Goal: Information Seeking & Learning: Learn about a topic

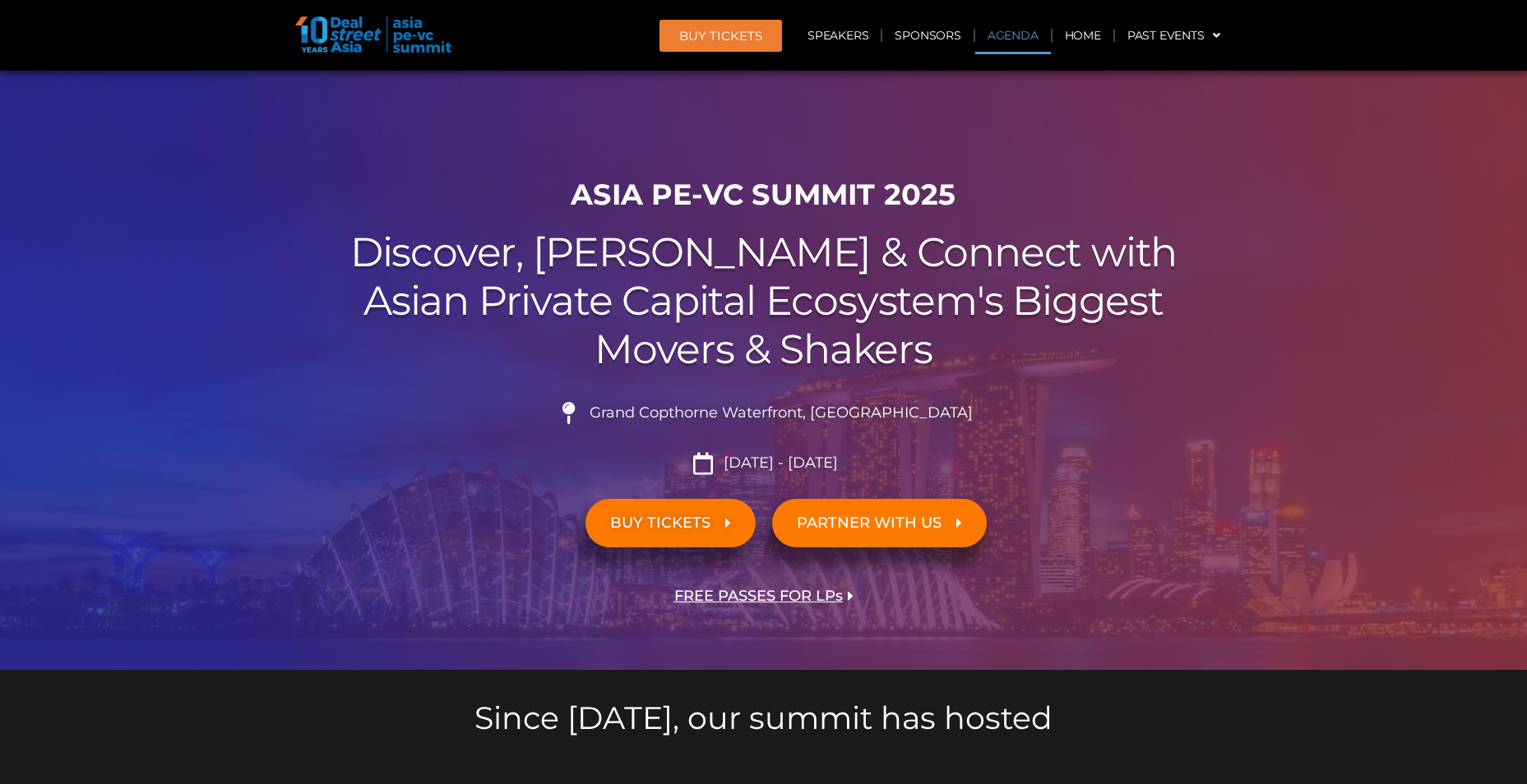
click at [1000, 34] on link "Agenda" at bounding box center [1013, 35] width 75 height 38
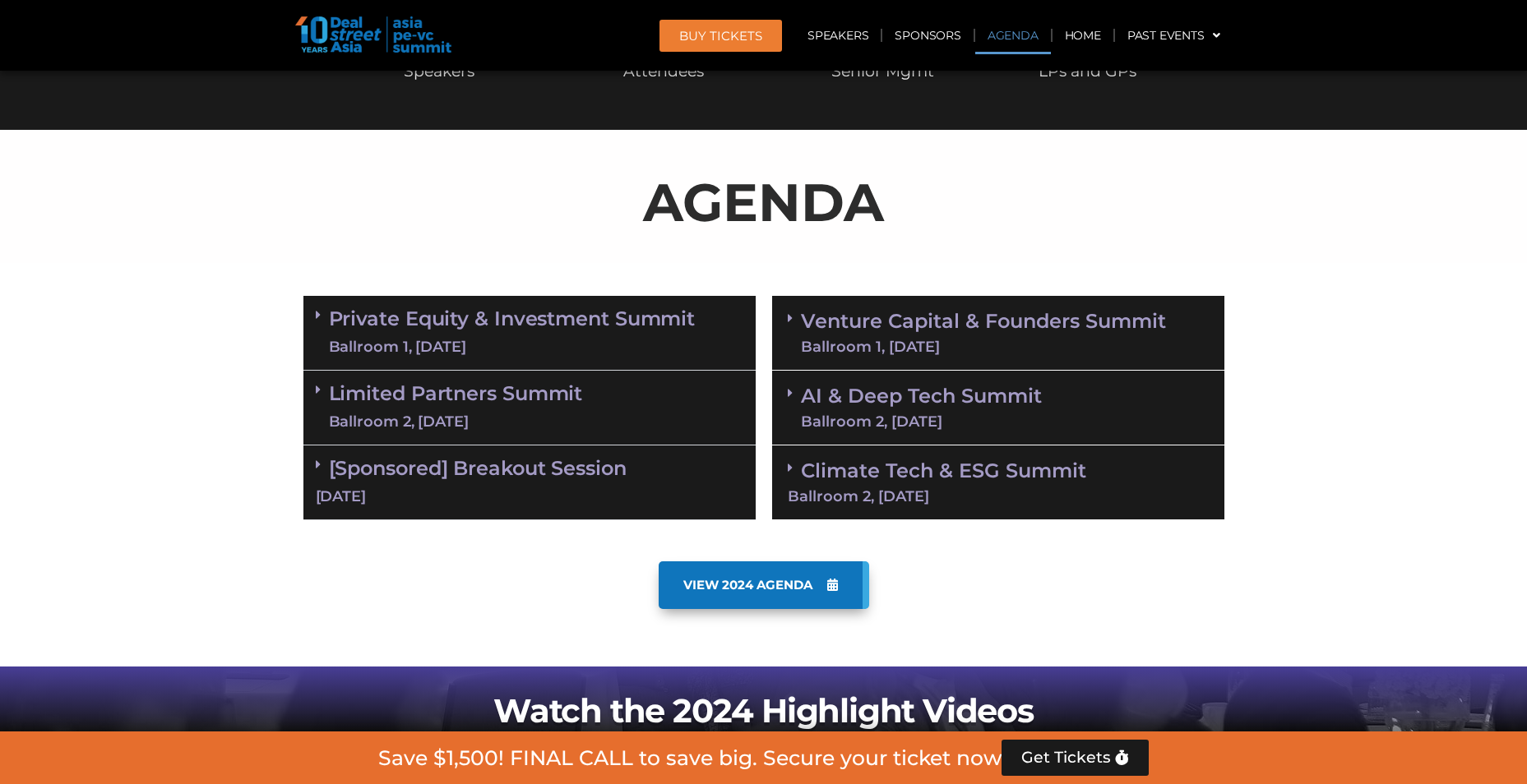
scroll to position [860, 0]
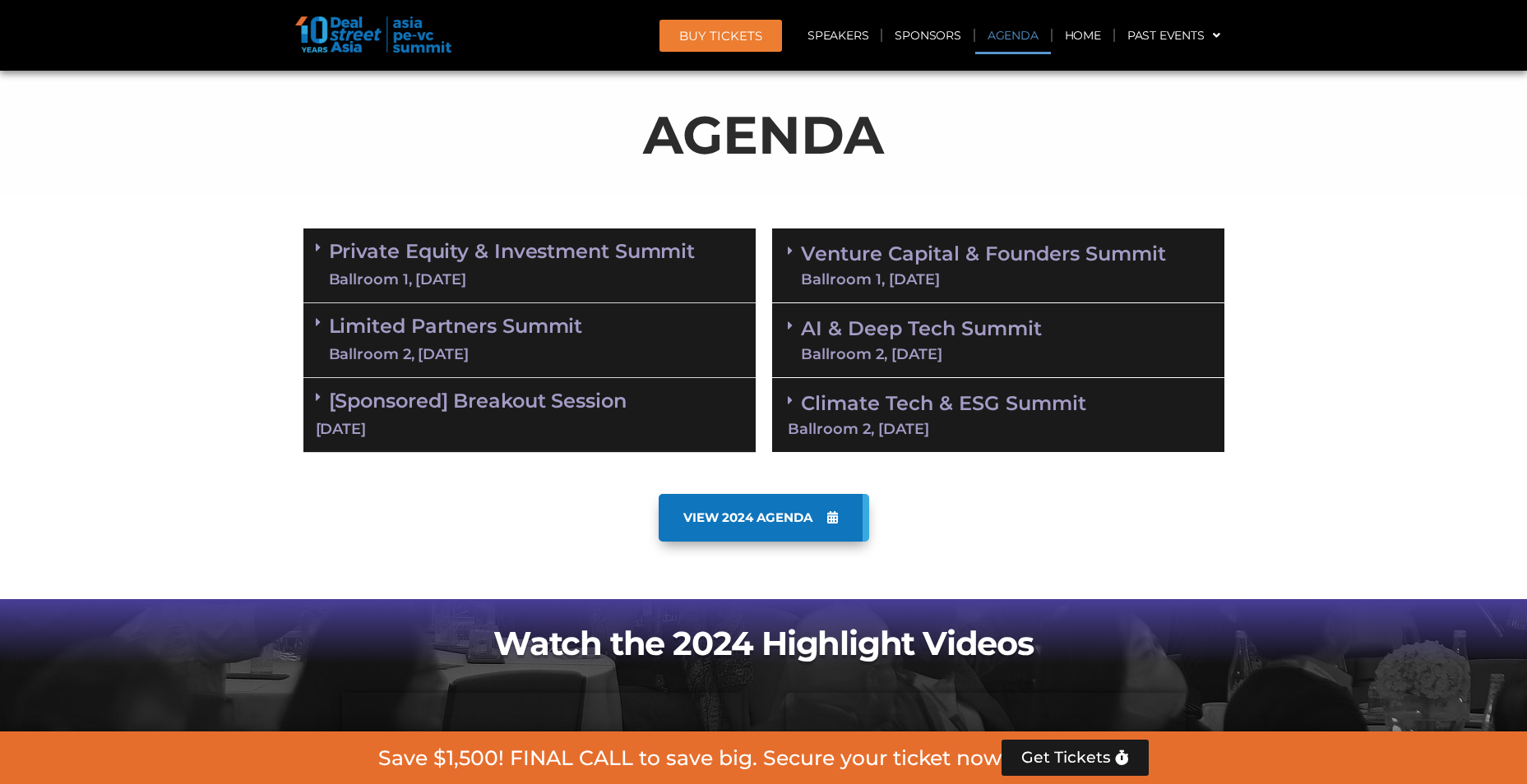
click at [318, 246] on icon at bounding box center [318, 248] width 5 height 13
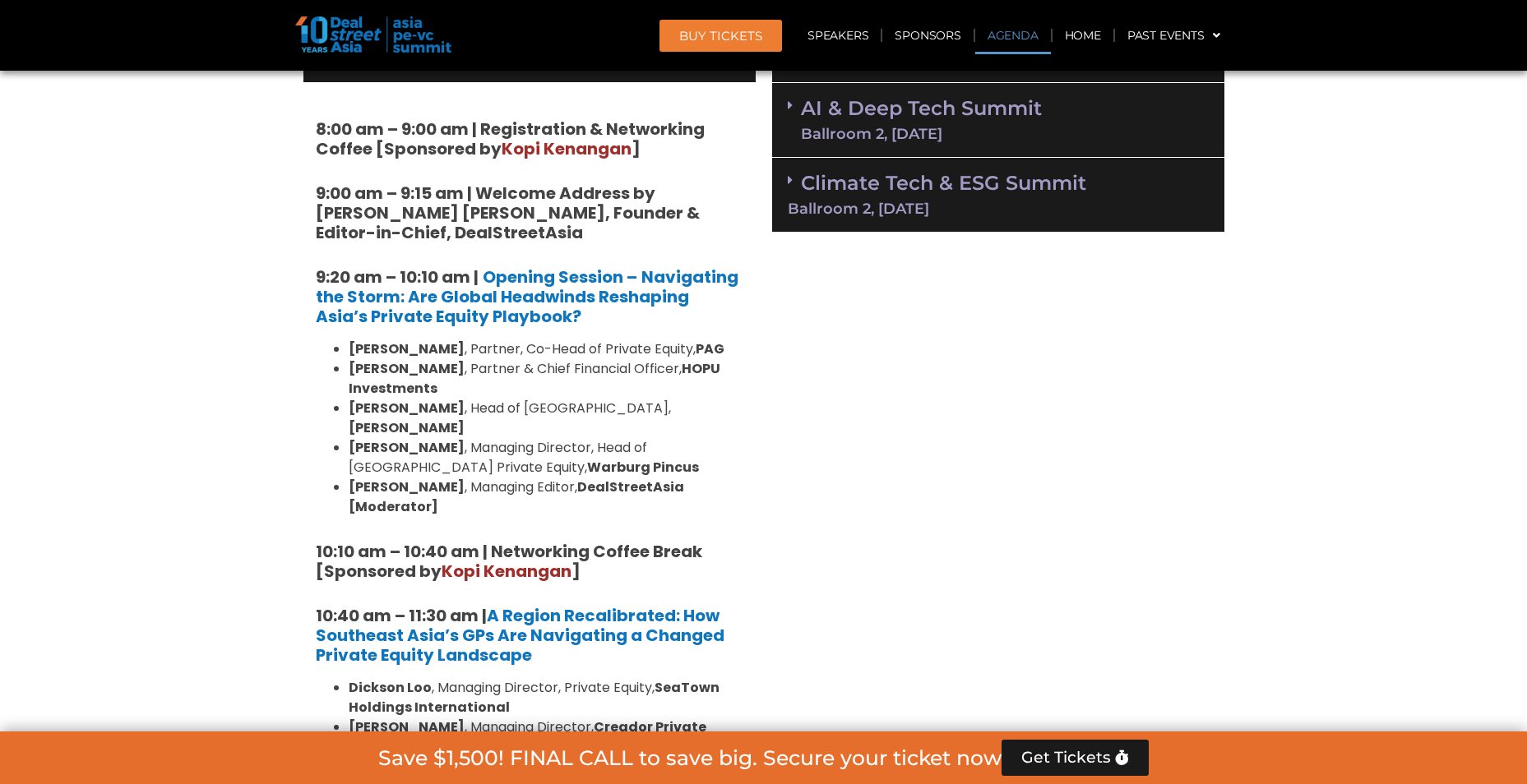
scroll to position [1107, 0]
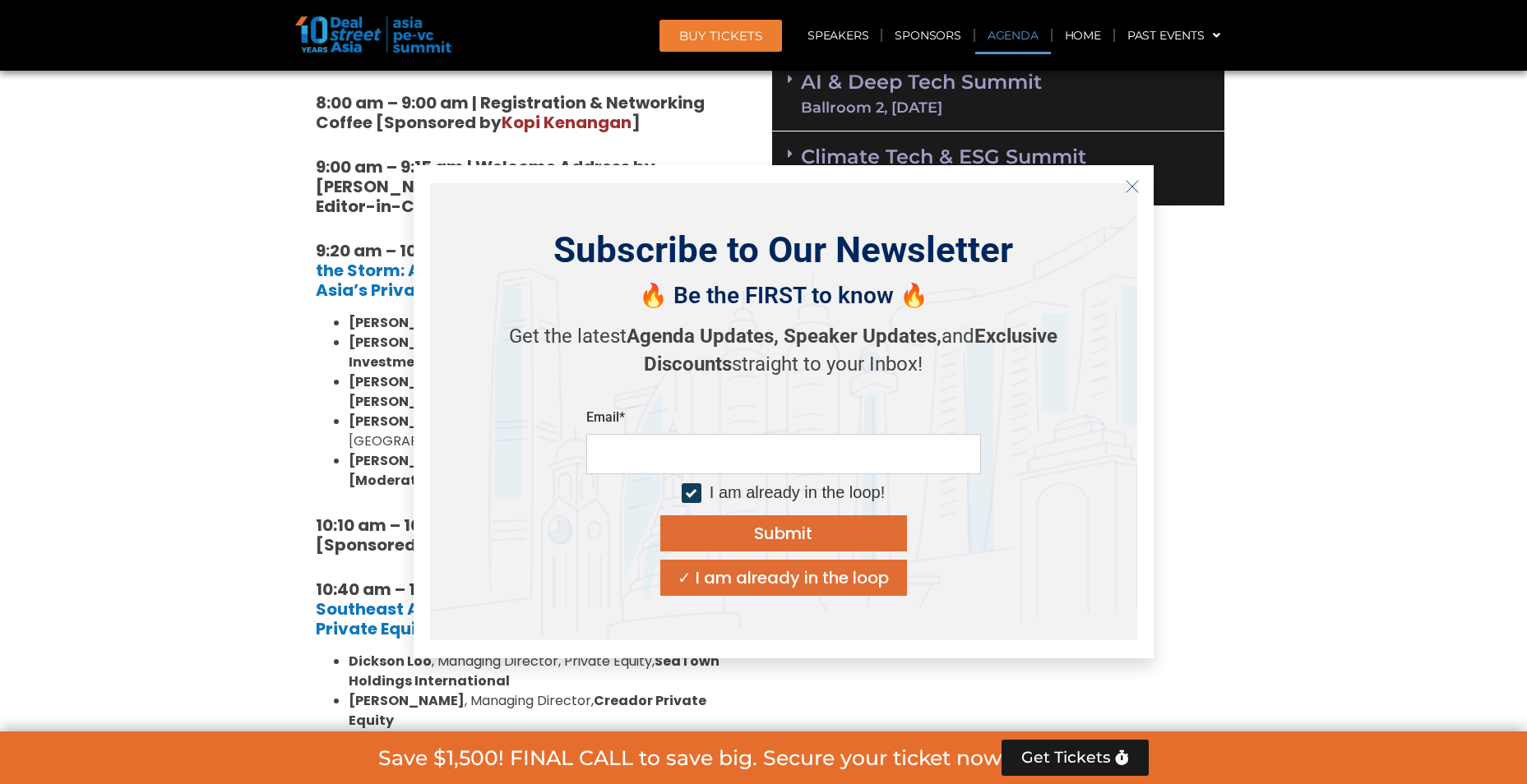
click at [1000, 182] on line "Close" at bounding box center [1131, 186] width 11 height 11
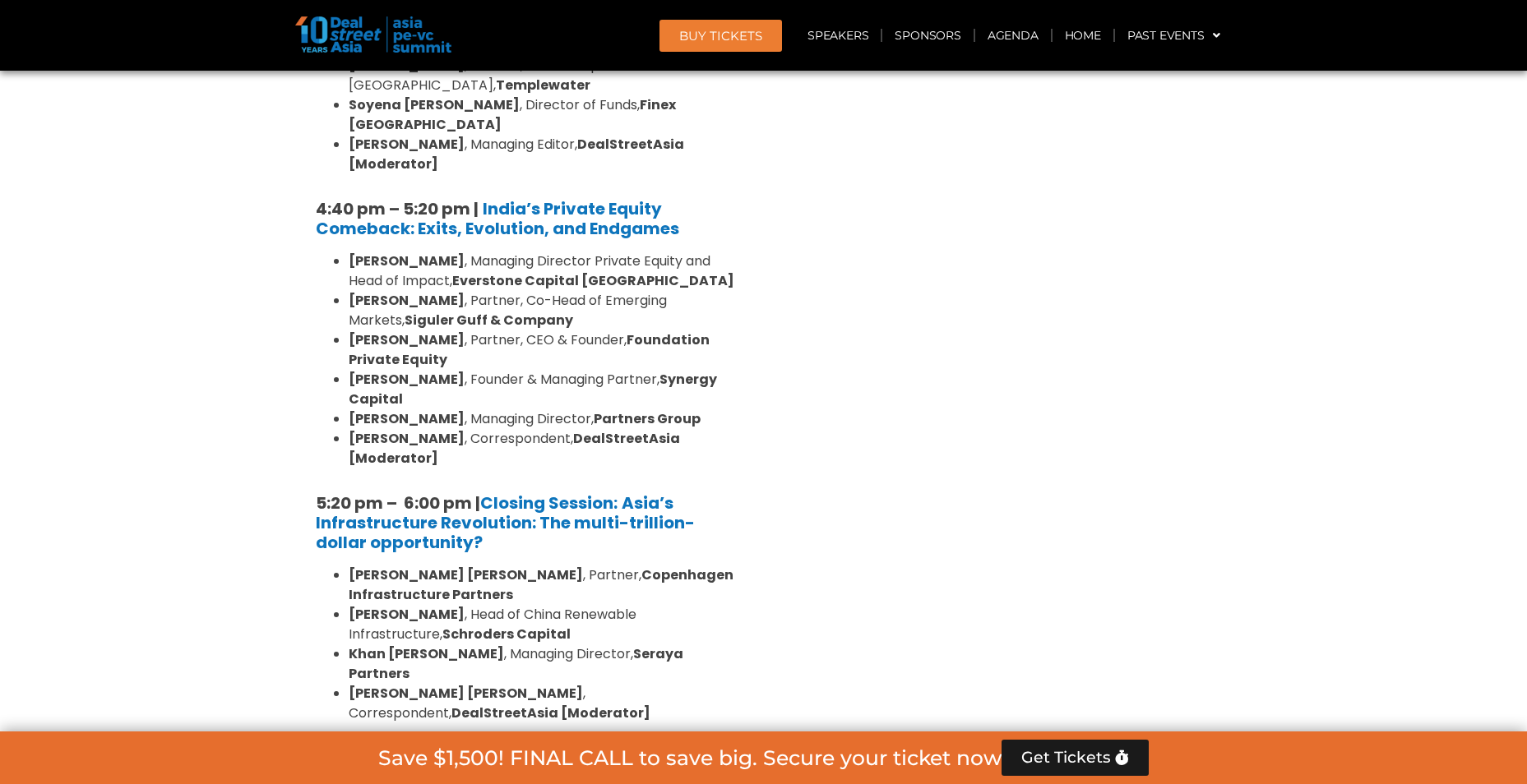
scroll to position [3326, 0]
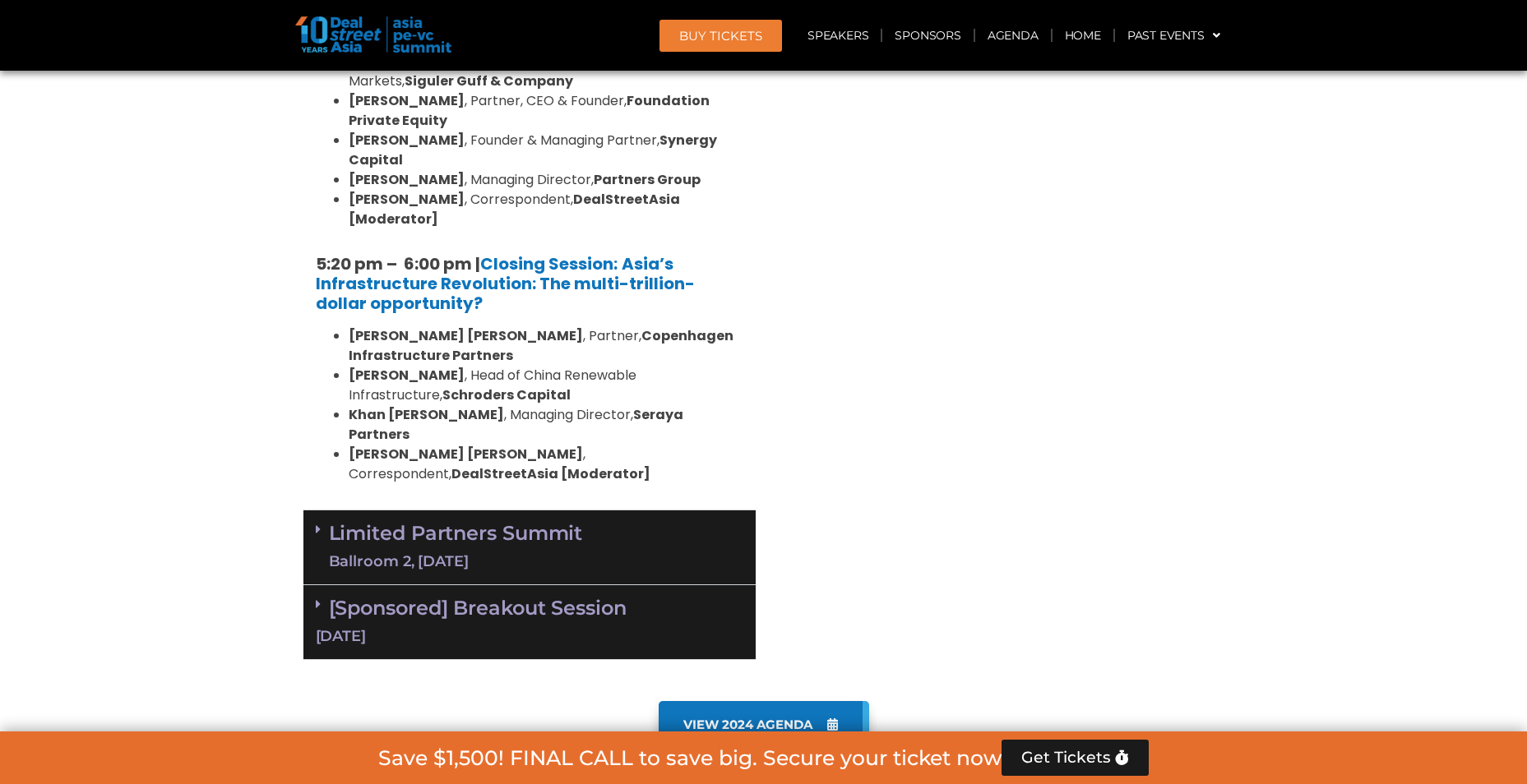
click at [311, 488] on div "Limited Partners Summit Ballroom 2, 10 Sept" at bounding box center [529, 547] width 452 height 74
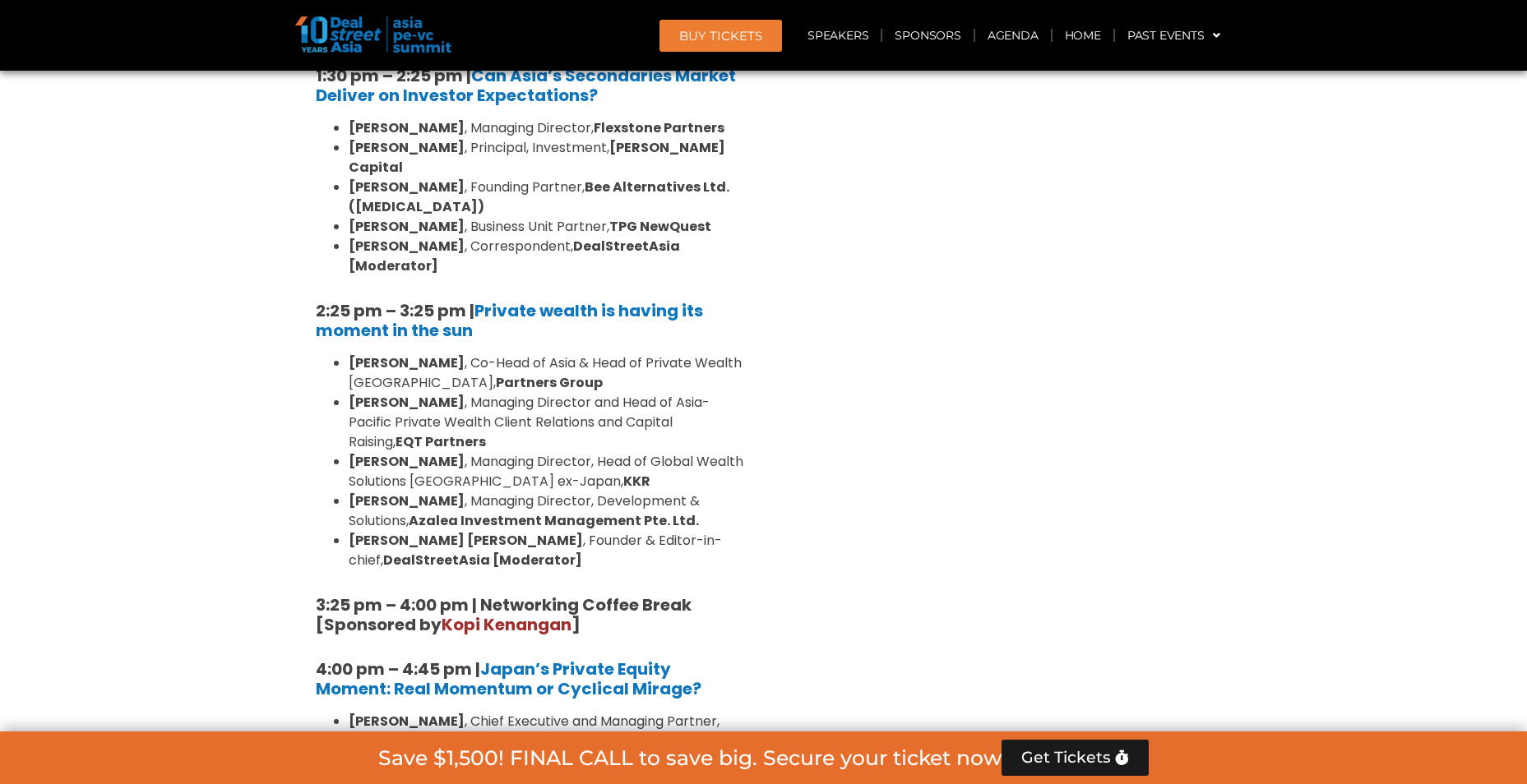
scroll to position [5051, 0]
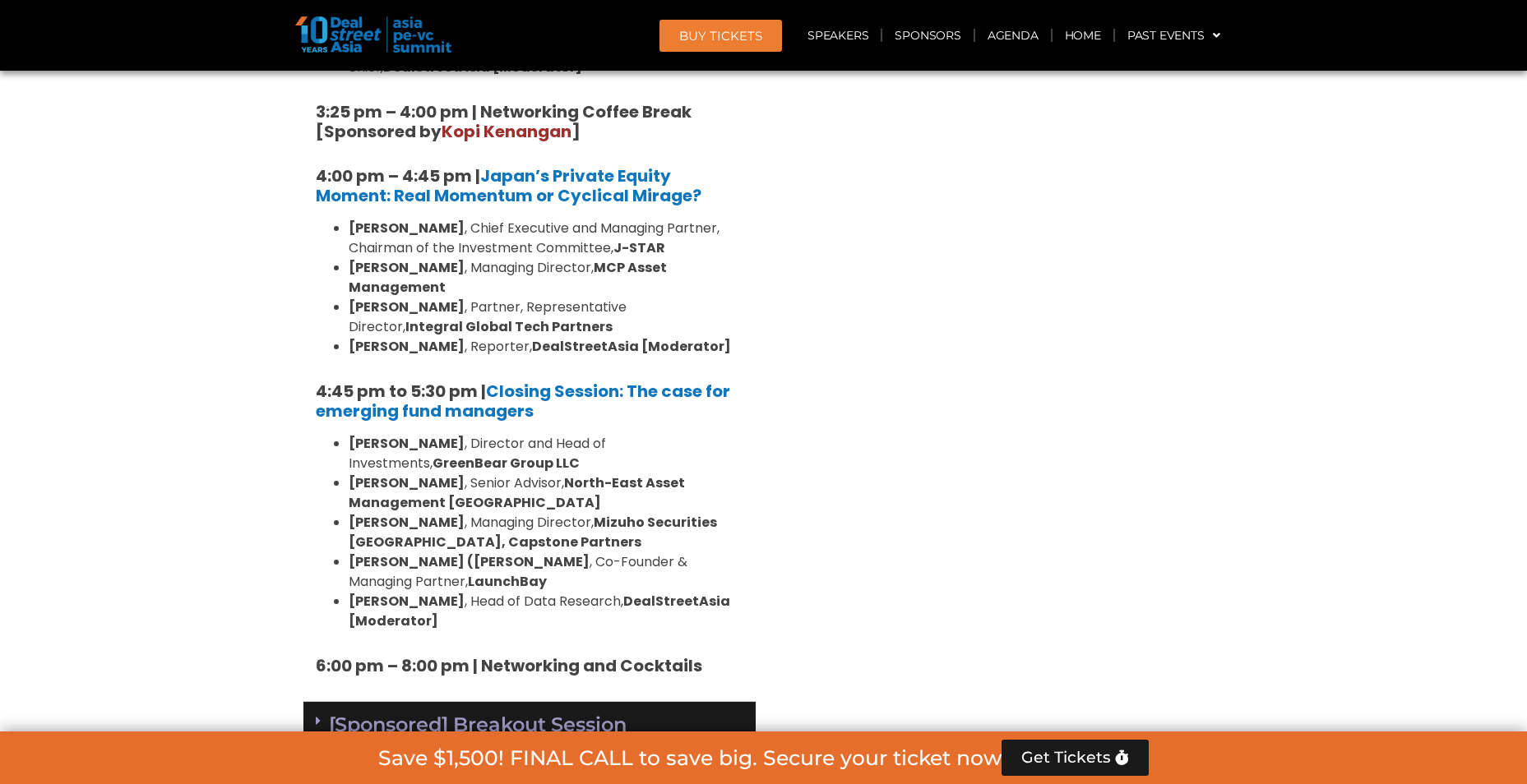
drag, startPoint x: 311, startPoint y: 304, endPoint x: 303, endPoint y: 306, distance: 8.2
click at [311, 488] on div "[Sponsored] Breakout Session 10 Sept" at bounding box center [529, 739] width 452 height 74
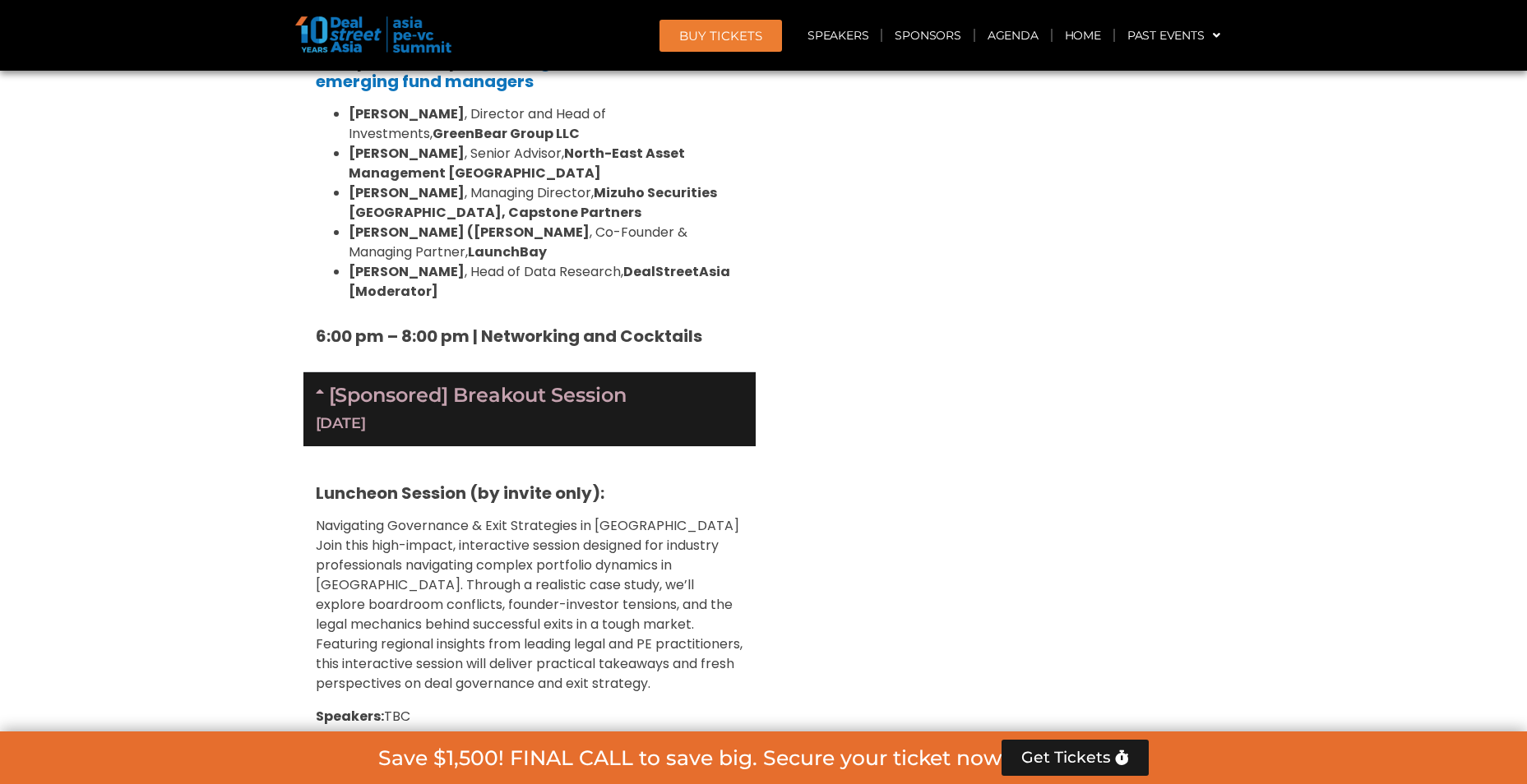
scroll to position [5380, 0]
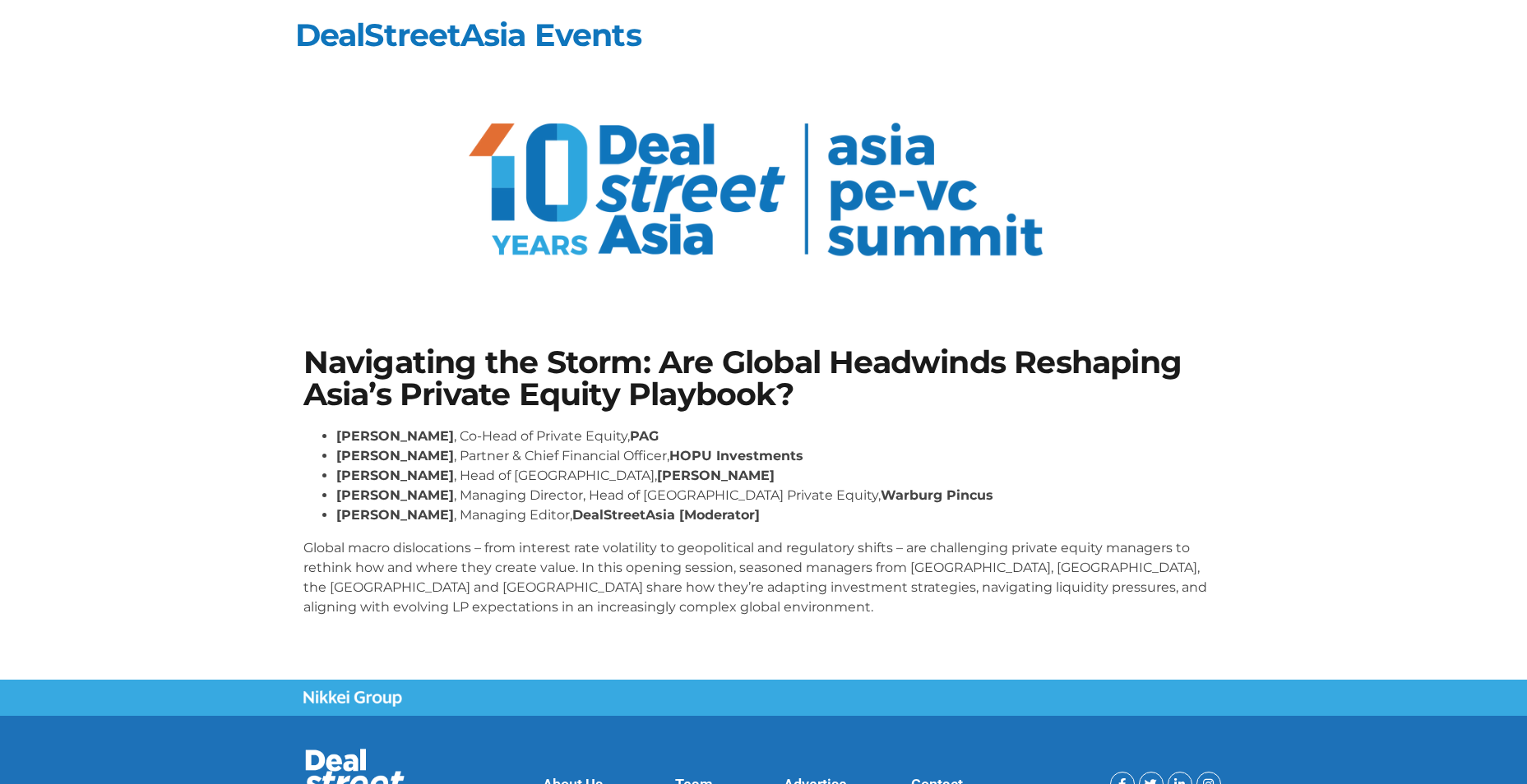
scroll to position [99, 0]
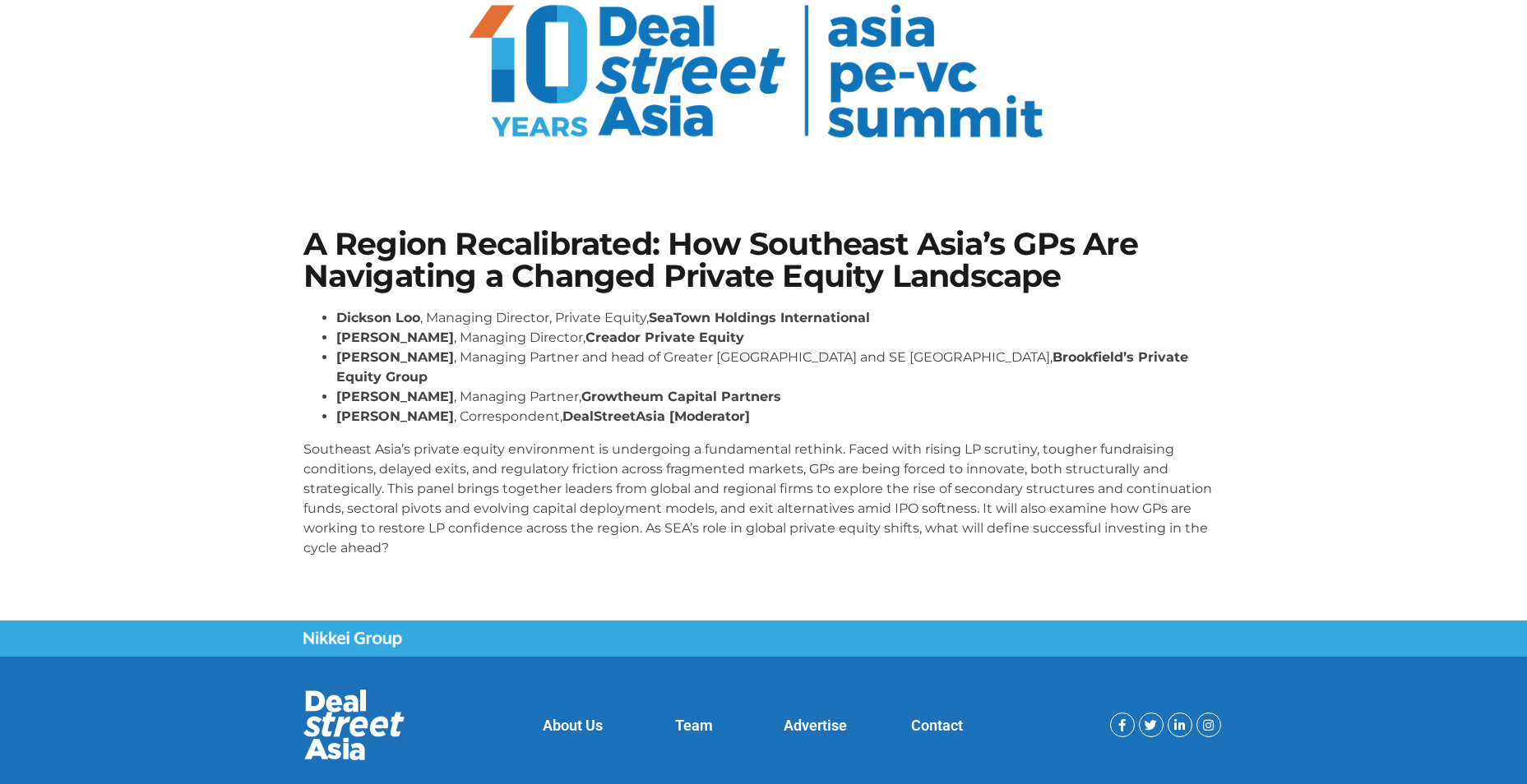
scroll to position [138, 0]
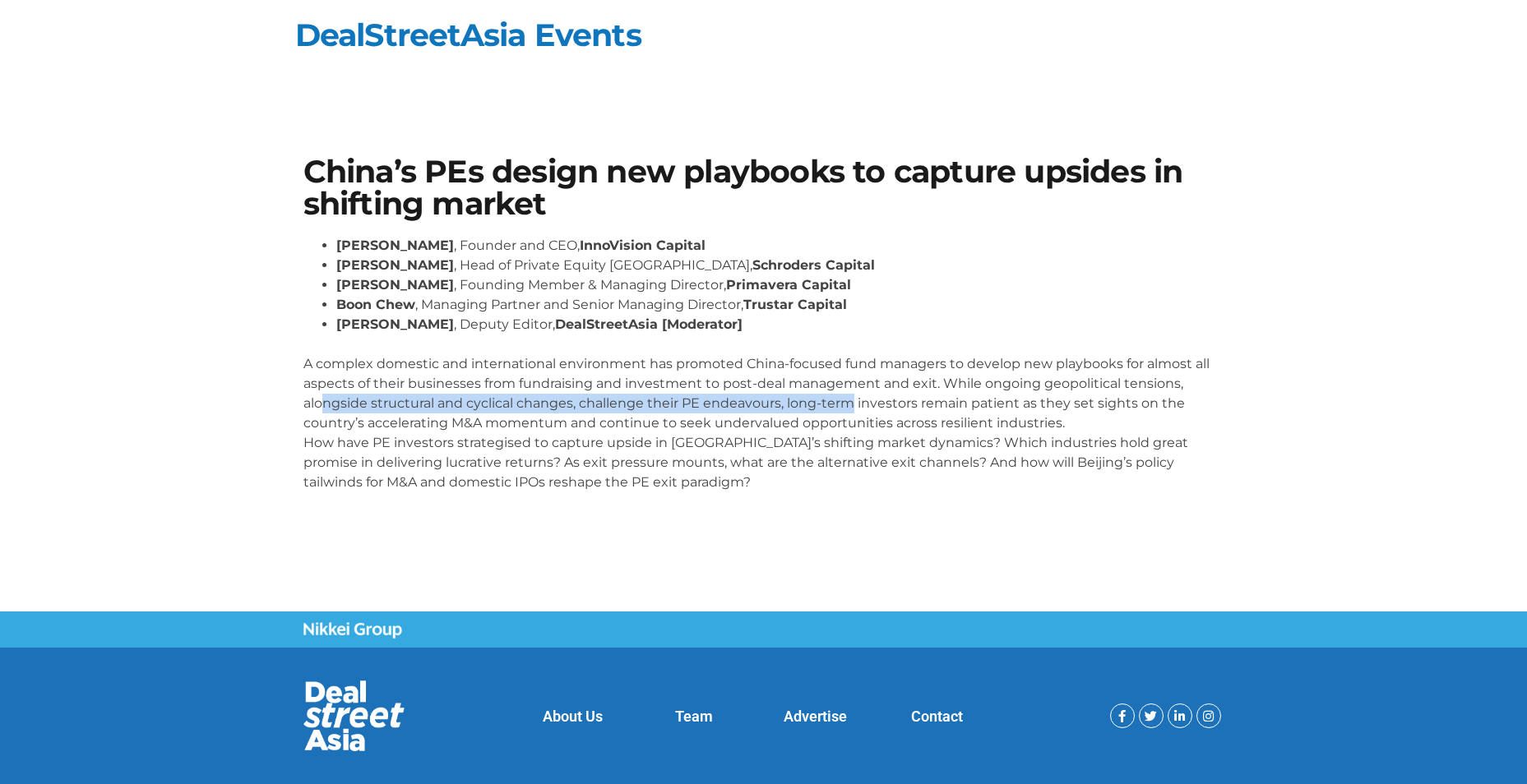
drag, startPoint x: 320, startPoint y: 403, endPoint x: 852, endPoint y: 402, distance: 532.0
click at [852, 402] on p "A complex domestic and international environment has promoted China-focused fun…" at bounding box center [764, 412] width 920 height 157
drag, startPoint x: 852, startPoint y: 402, endPoint x: 606, endPoint y: 402, distance: 246.0
click at [607, 402] on p "A complex domestic and international environment has promoted China-focused fun…" at bounding box center [764, 412] width 920 height 157
drag, startPoint x: 619, startPoint y: 405, endPoint x: 1082, endPoint y: 400, distance: 463.0
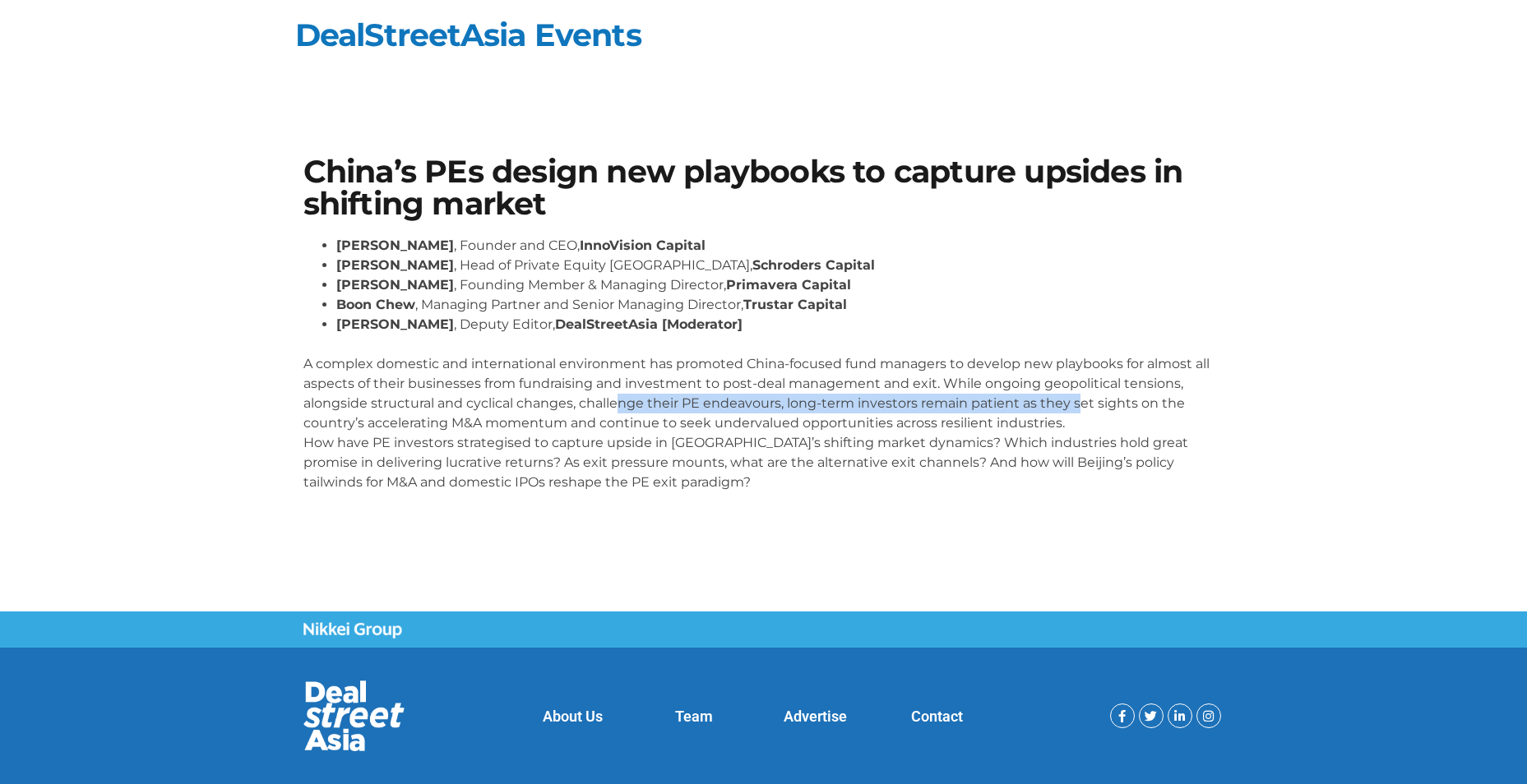
click at [1082, 400] on p "A complex domestic and international environment has promoted China-focused fun…" at bounding box center [764, 412] width 920 height 157
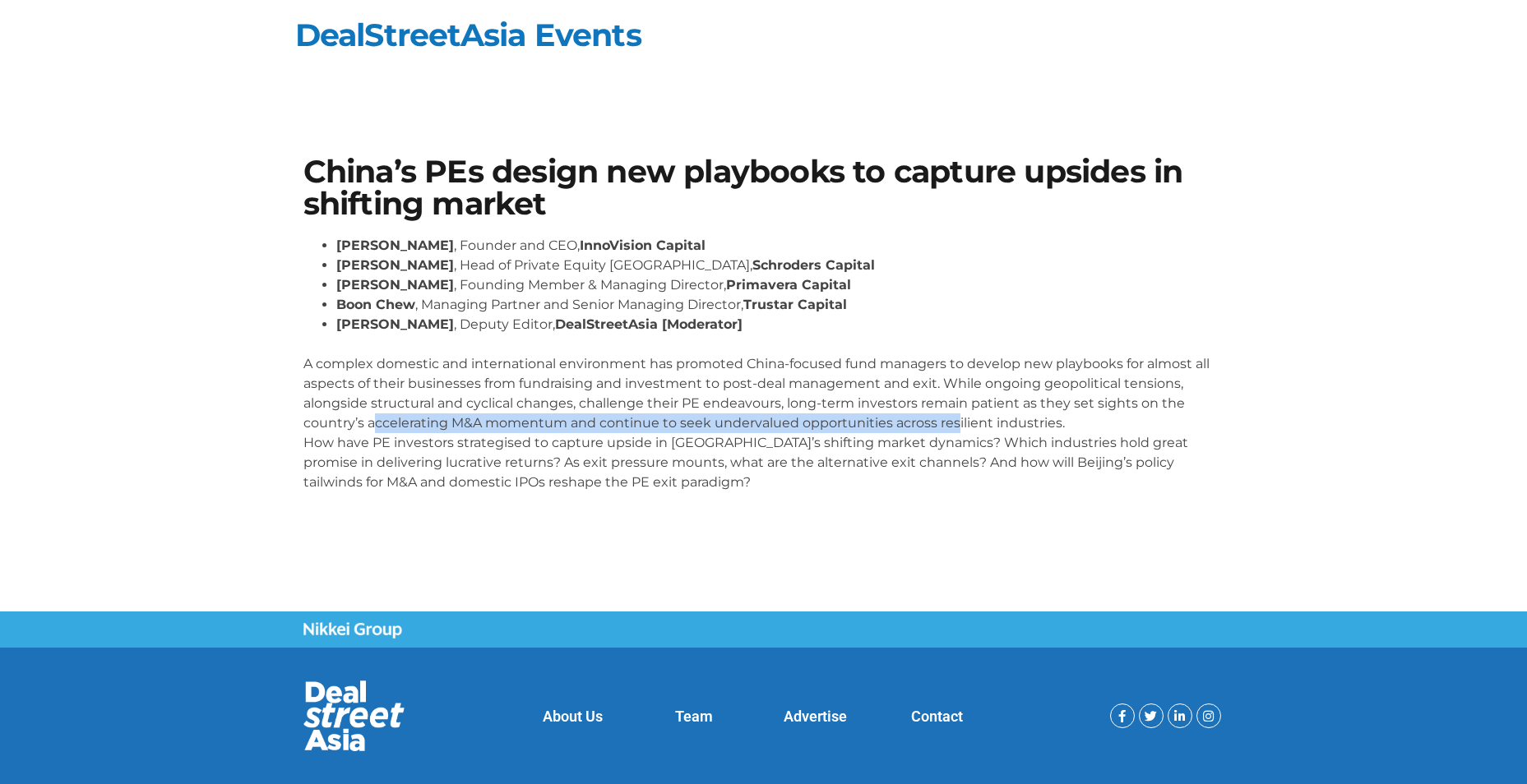
drag, startPoint x: 378, startPoint y: 426, endPoint x: 954, endPoint y: 424, distance: 576.0
click at [954, 424] on p "A complex domestic and international environment has promoted China-focused fun…" at bounding box center [764, 412] width 920 height 157
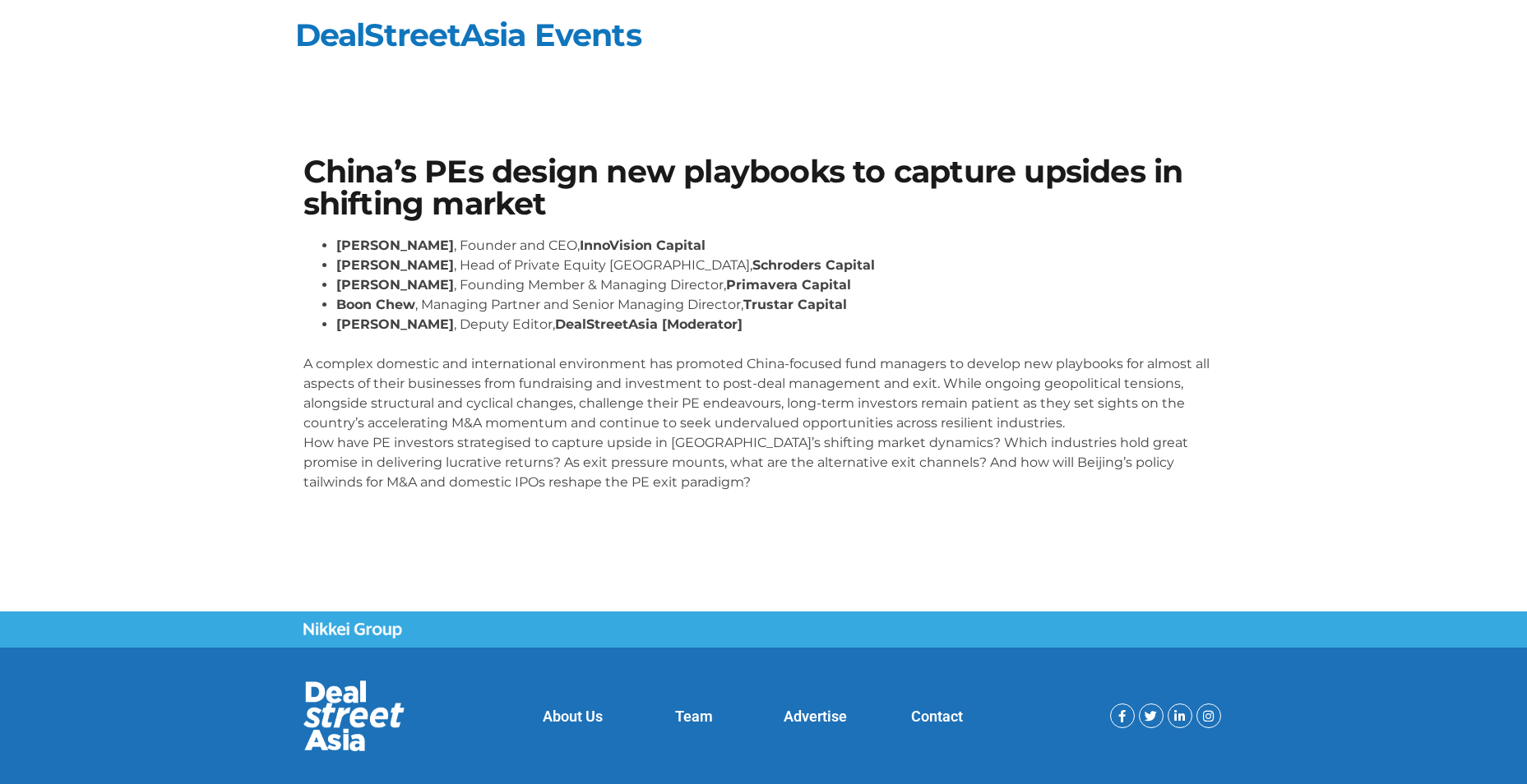
click at [485, 446] on p "A complex domestic and international environment has promoted China-focused fun…" at bounding box center [764, 412] width 920 height 157
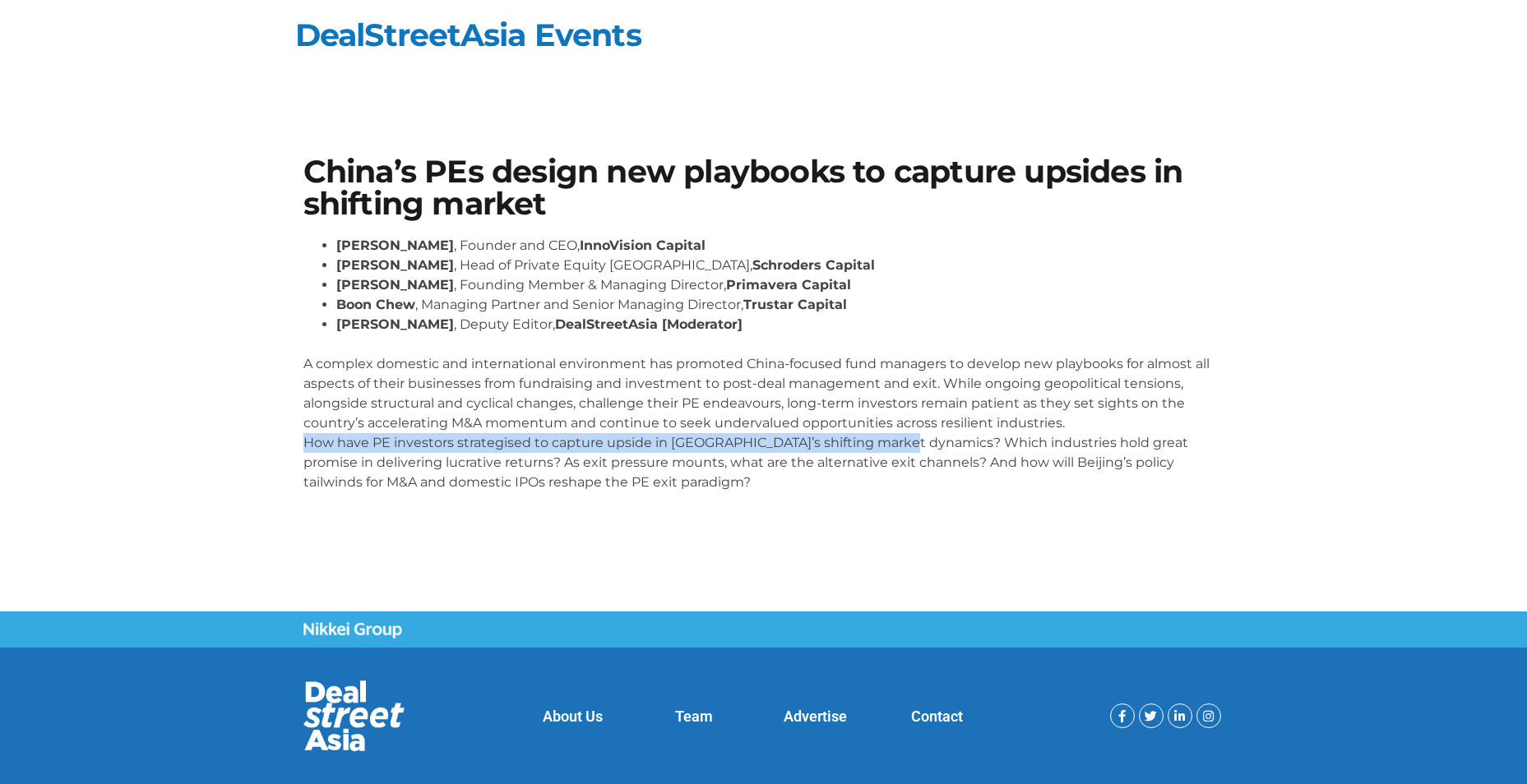
drag, startPoint x: 305, startPoint y: 444, endPoint x: 896, endPoint y: 453, distance: 591.1
click at [896, 453] on p "A complex domestic and international environment has promoted China-focused fun…" at bounding box center [764, 412] width 920 height 157
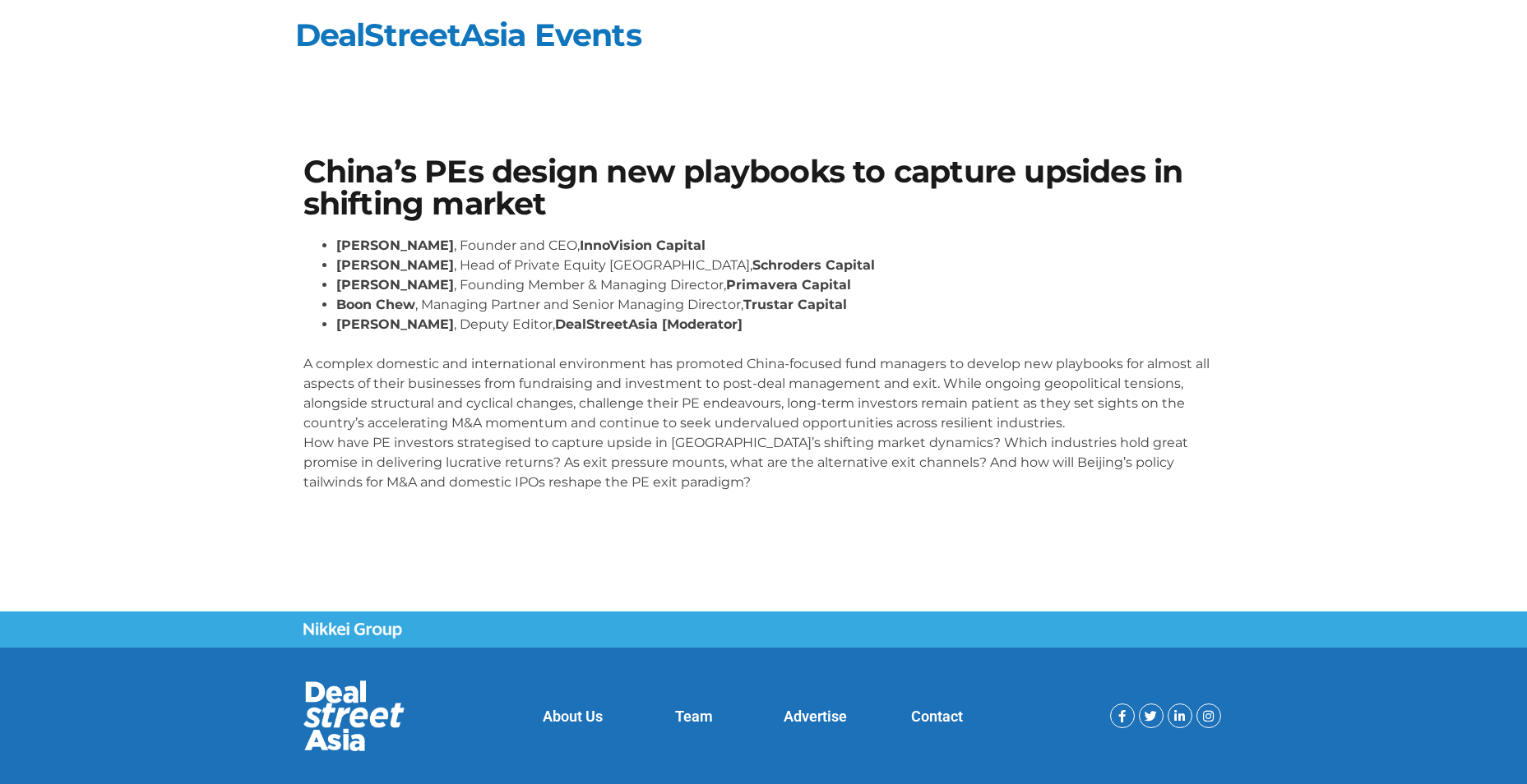
drag, startPoint x: 896, startPoint y: 453, endPoint x: 907, endPoint y: 448, distance: 12.1
click at [907, 448] on p "A complex domestic and international environment has promoted China-focused fun…" at bounding box center [764, 412] width 920 height 157
drag, startPoint x: 901, startPoint y: 440, endPoint x: 1189, endPoint y: 442, distance: 288.0
click at [1189, 442] on p "A complex domestic and international environment has promoted China-focused fun…" at bounding box center [764, 412] width 920 height 157
click at [834, 464] on p "A complex domestic and international environment has promoted China-focused fun…" at bounding box center [764, 412] width 920 height 157
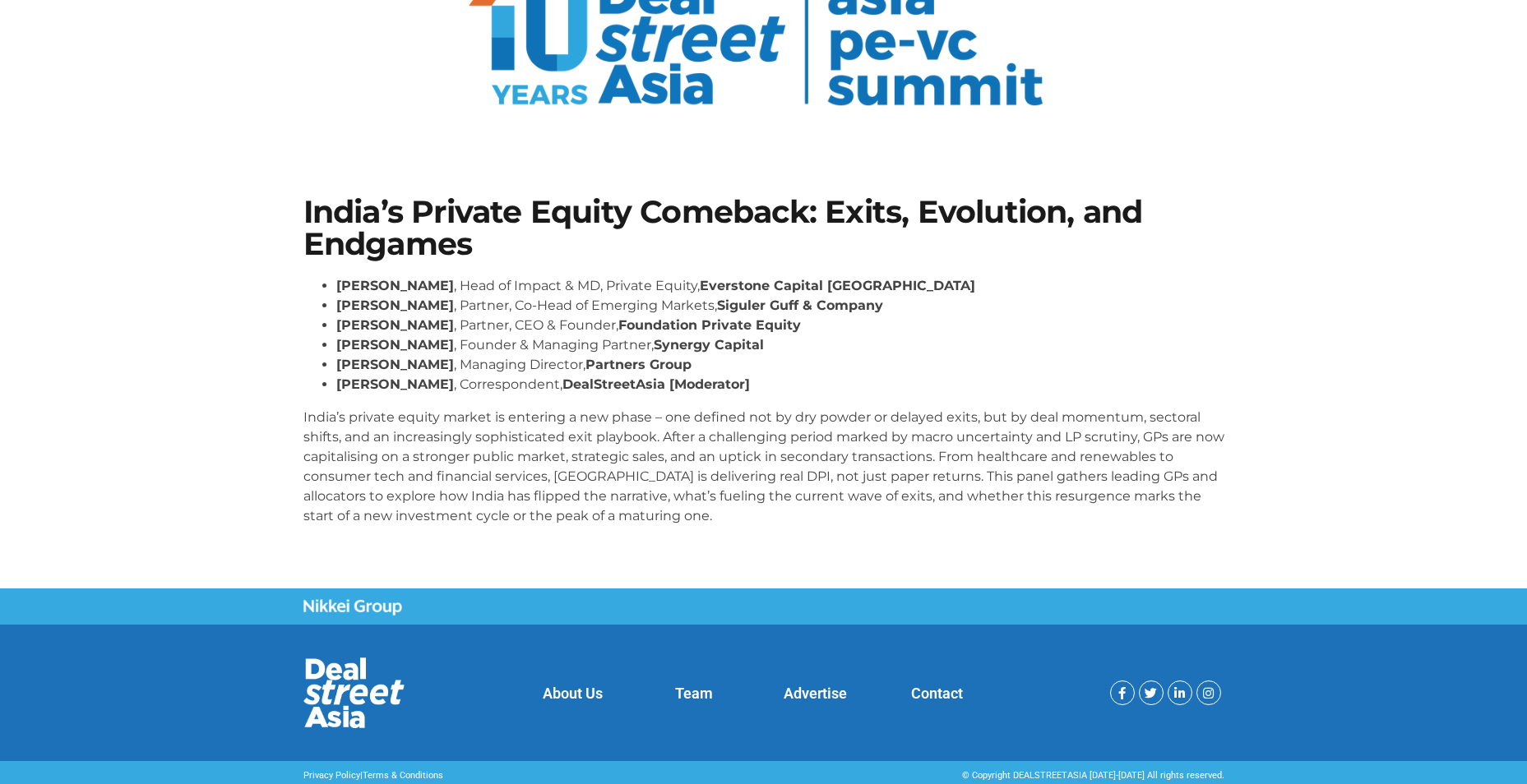
scroll to position [157, 0]
